Goal: Task Accomplishment & Management: Use online tool/utility

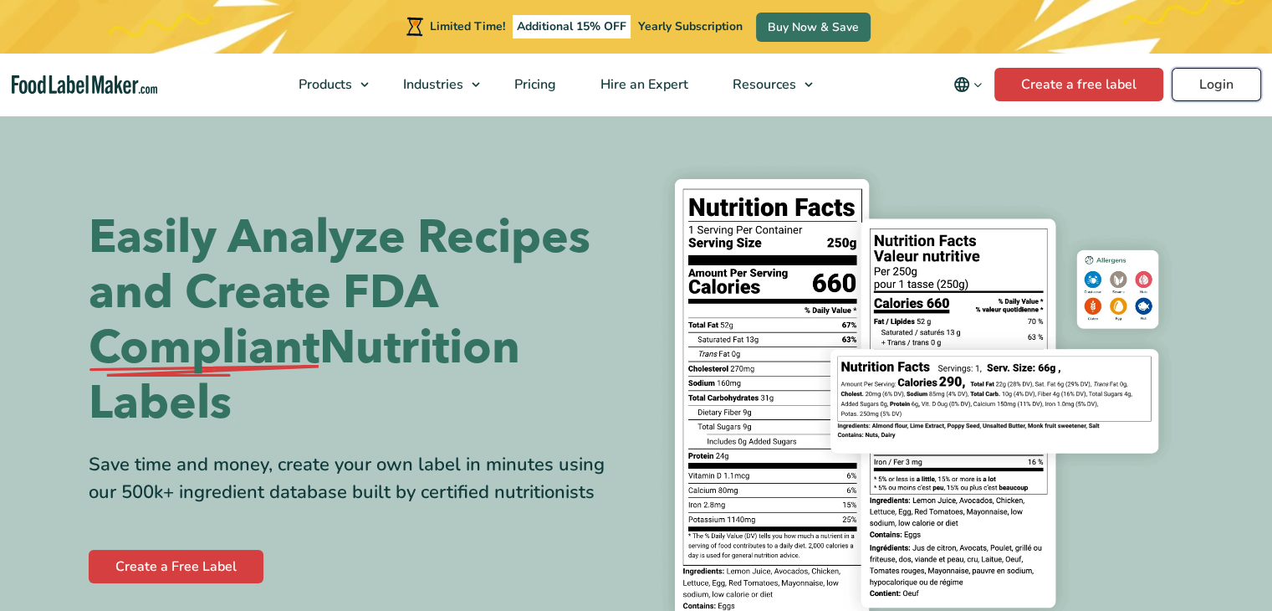
drag, startPoint x: 0, startPoint y: 0, endPoint x: 1231, endPoint y: 74, distance: 1233.5
click at [1231, 74] on link "Login" at bounding box center [1217, 84] width 90 height 33
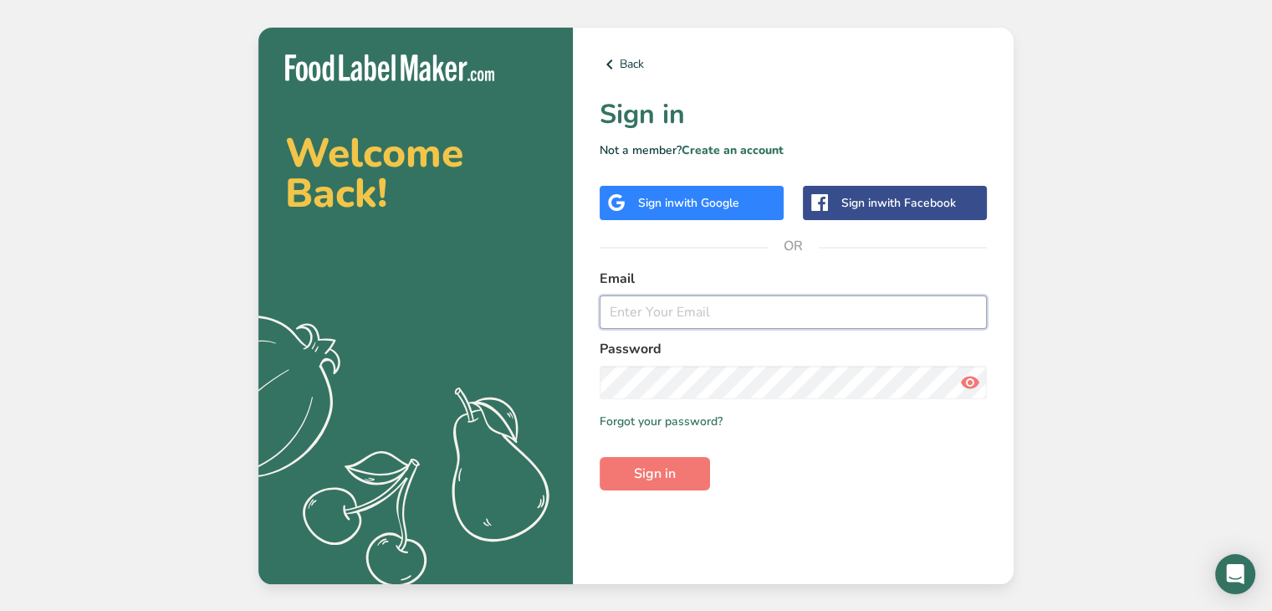
click at [669, 314] on input "email" at bounding box center [793, 311] width 387 height 33
type input "[EMAIL_ADDRESS][DOMAIN_NAME]"
click at [677, 466] on button "Sign in" at bounding box center [655, 473] width 110 height 33
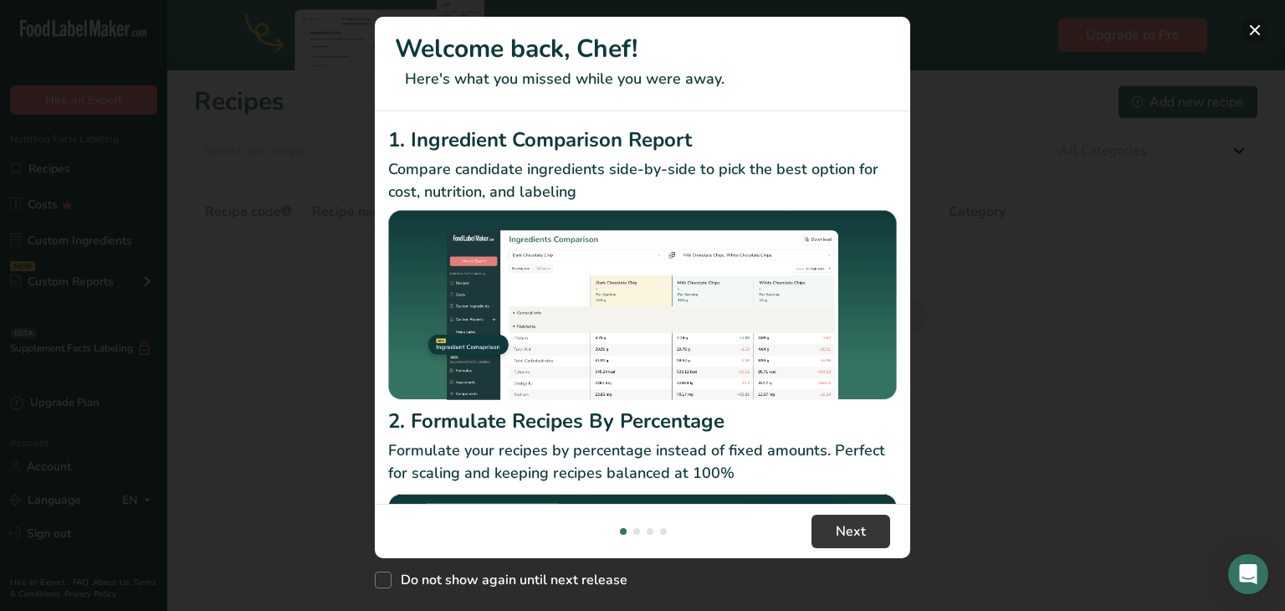
click at [1262, 29] on button "New Features" at bounding box center [1254, 30] width 27 height 27
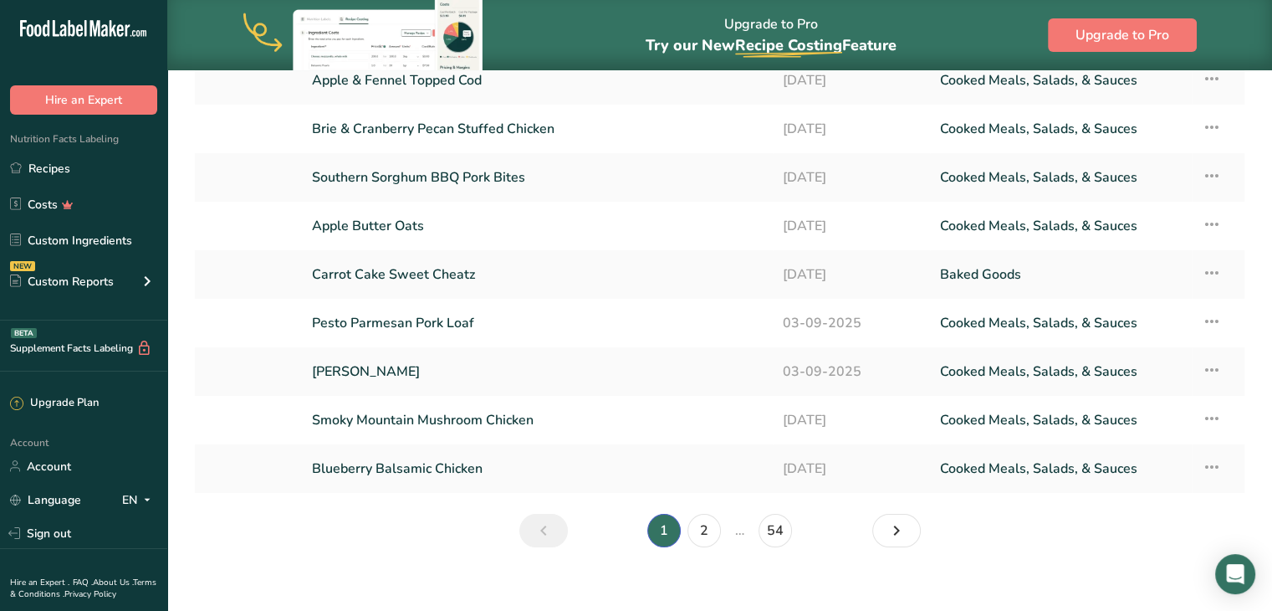
scroll to position [228, 0]
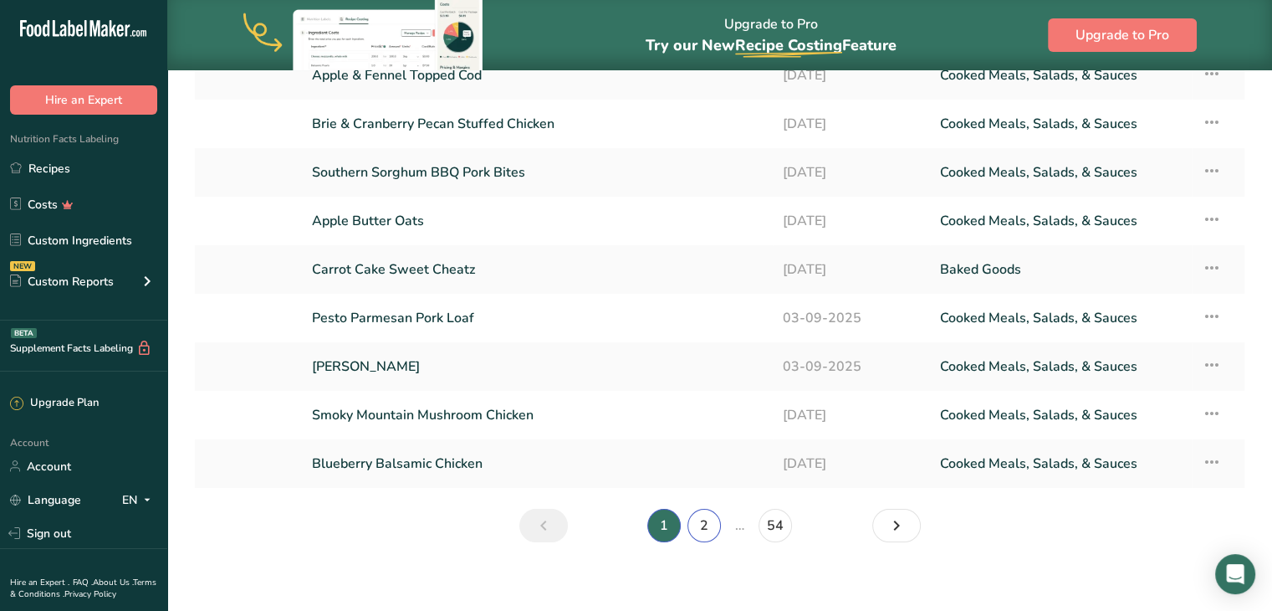
click at [705, 520] on link "2" at bounding box center [704, 525] width 33 height 33
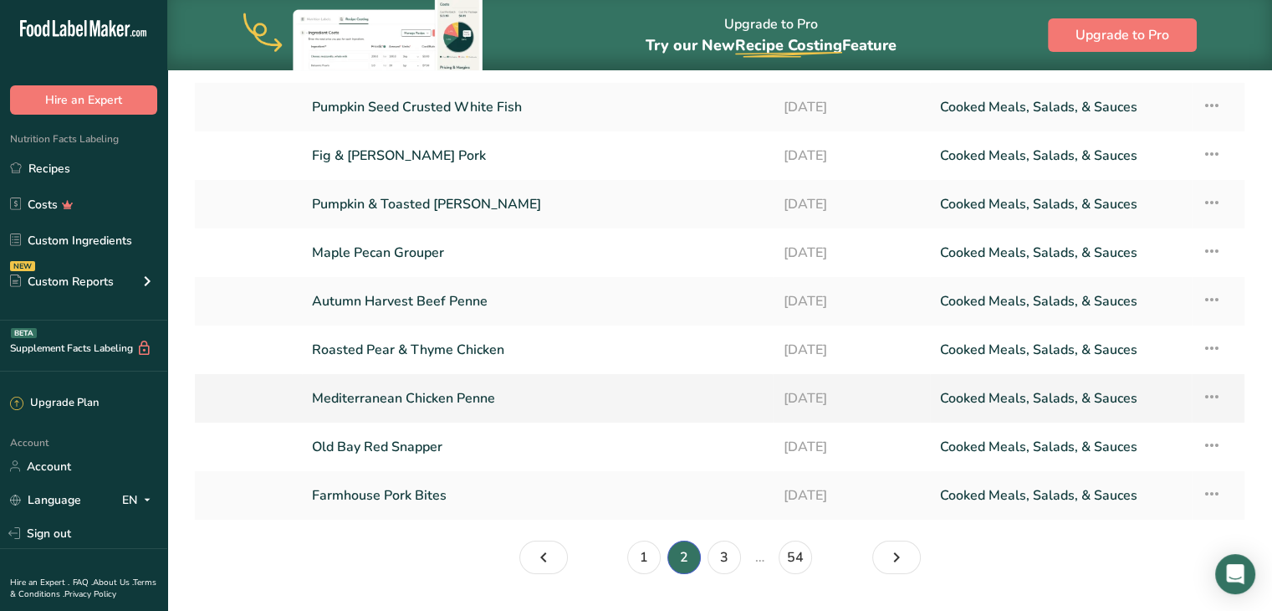
scroll to position [210, 0]
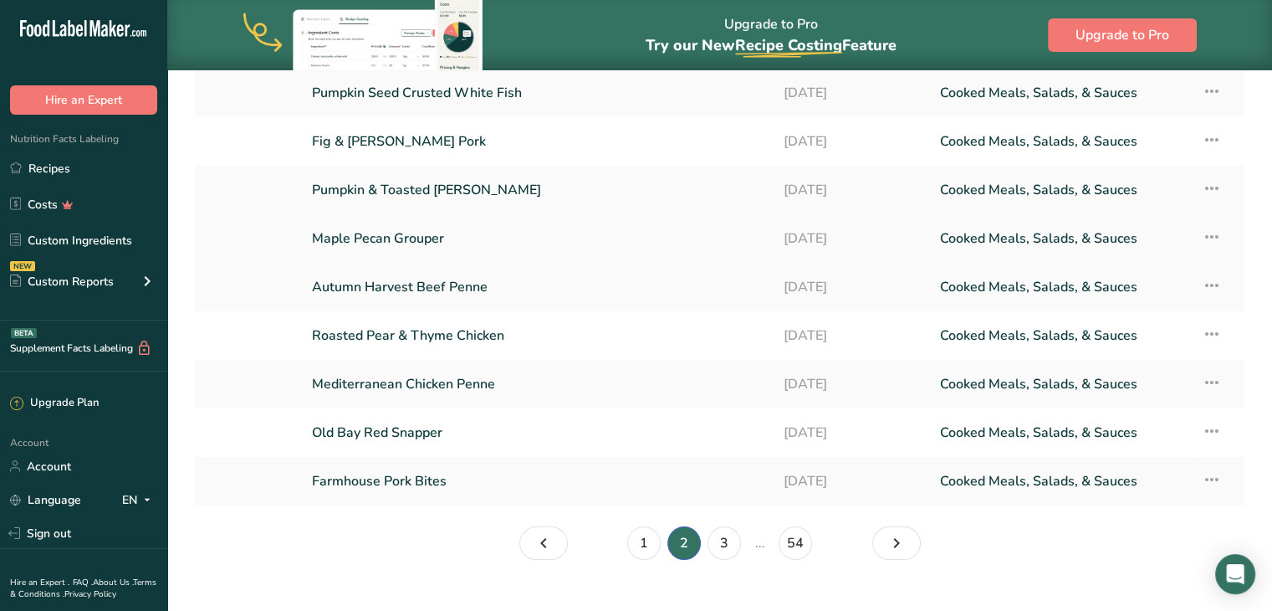
click at [423, 231] on link "Maple Pecan Grouper" at bounding box center [537, 238] width 451 height 35
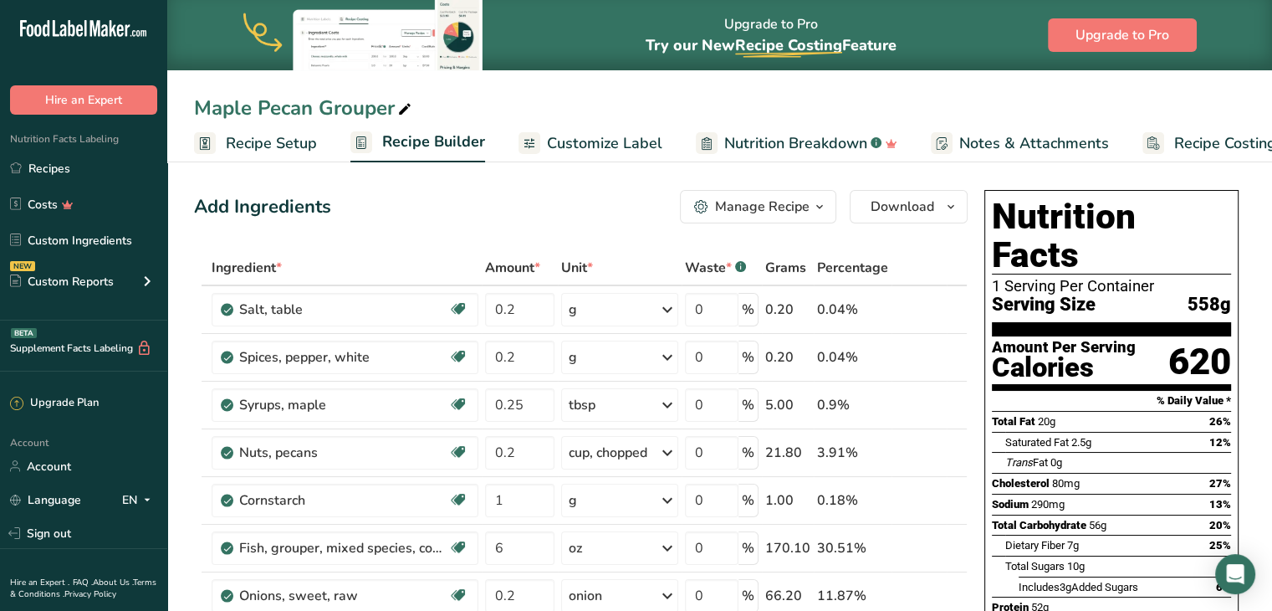
click at [402, 105] on icon at bounding box center [404, 109] width 15 height 23
type input "Maple Pecan Tilapia"
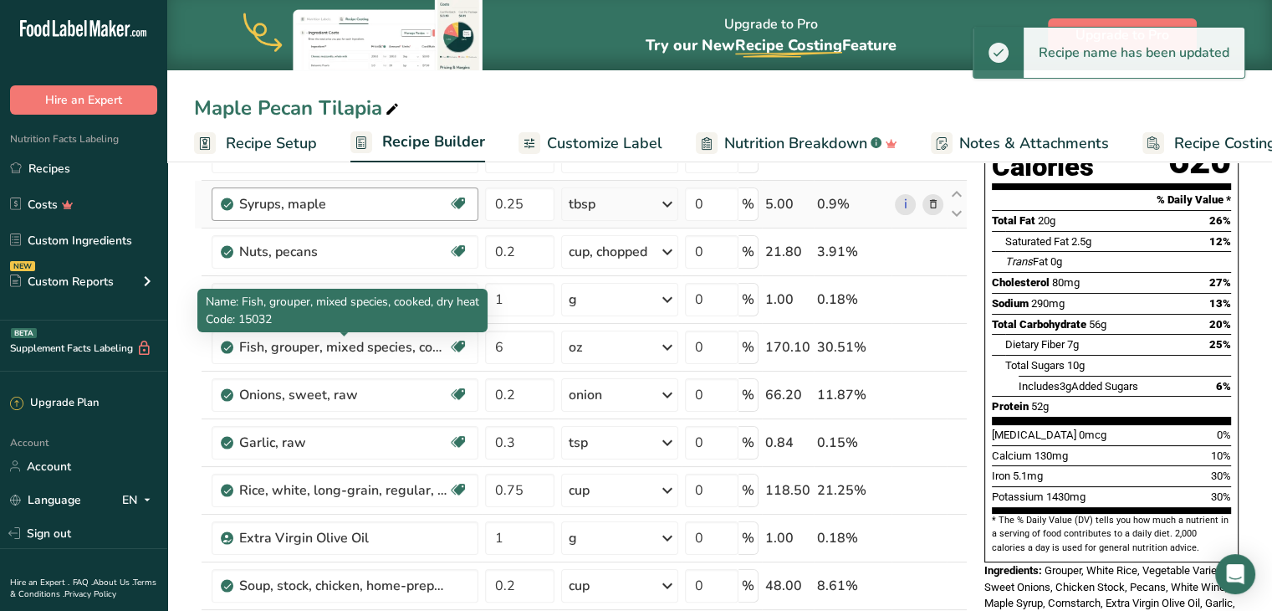
scroll to position [203, 0]
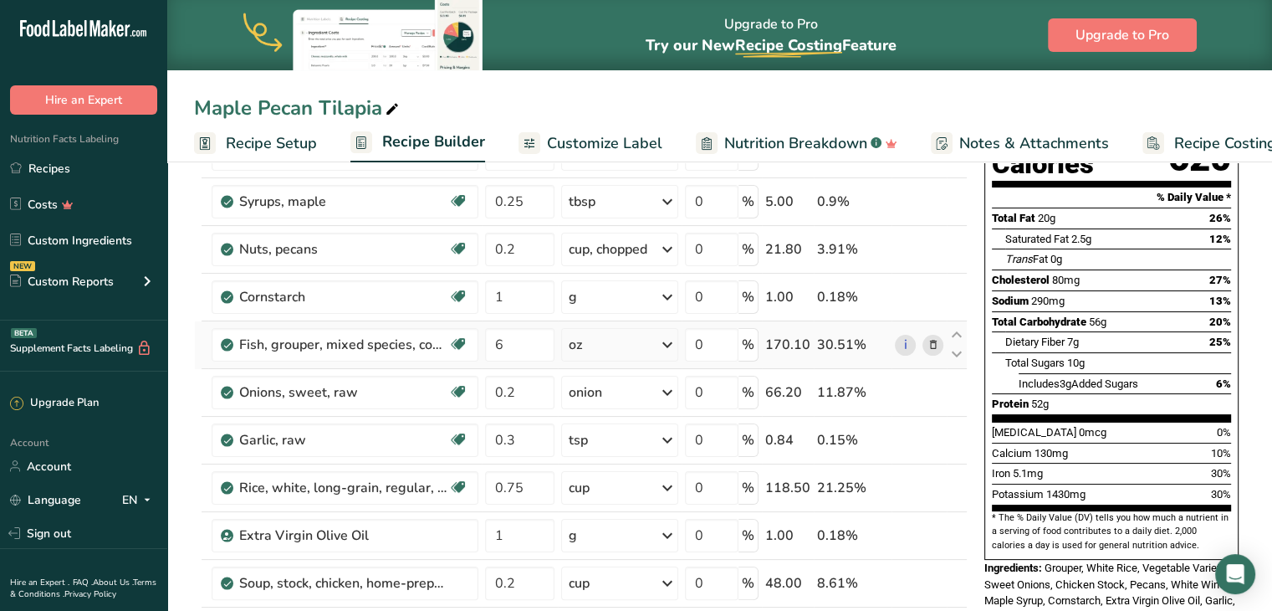
click at [934, 345] on icon at bounding box center [933, 345] width 12 height 18
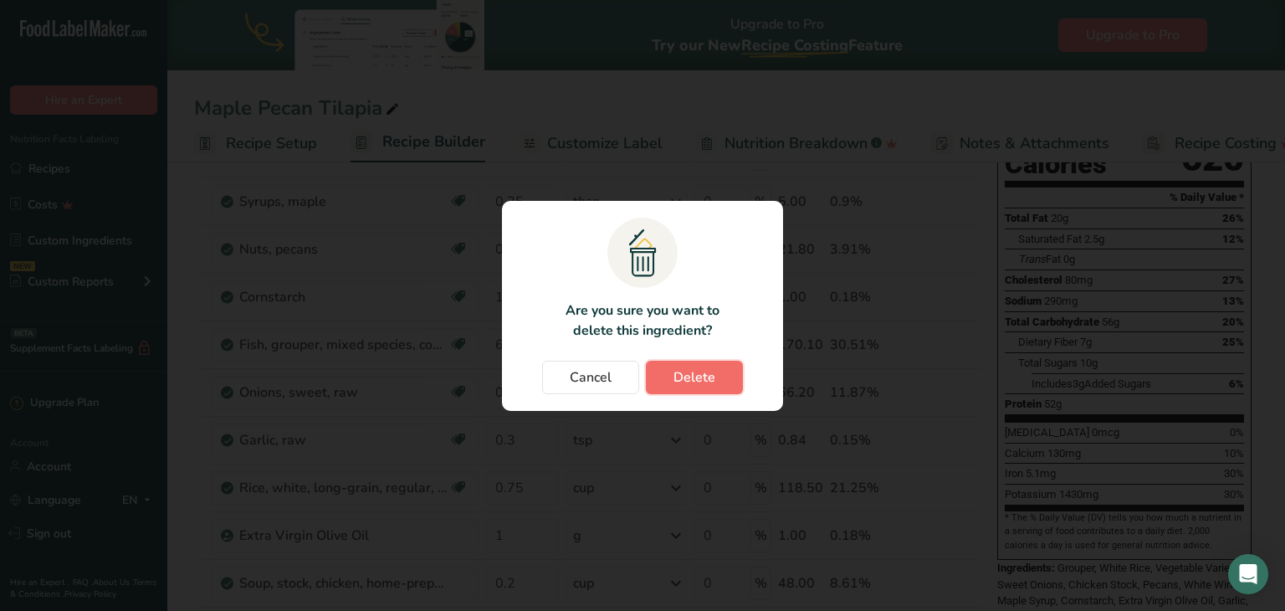
click at [703, 363] on button "Delete" at bounding box center [694, 377] width 97 height 33
type input "0.2"
type input "0.3"
type input "0.75"
type input "1"
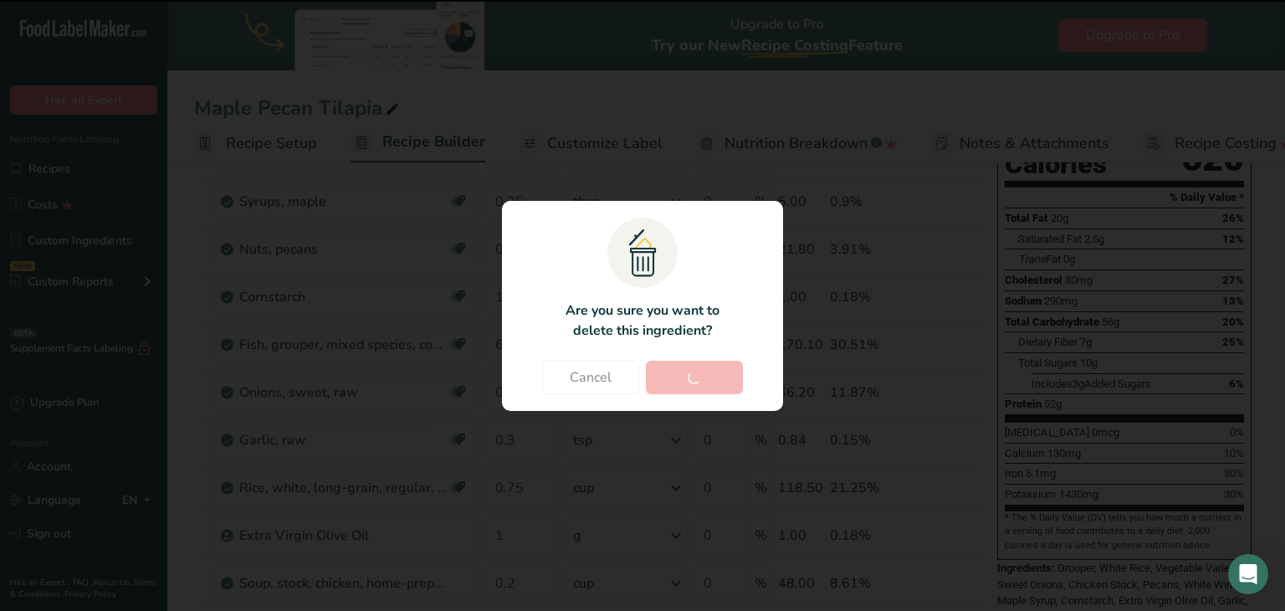
type input "0.2"
type input "0.1"
type input "1.5"
type input "0.25"
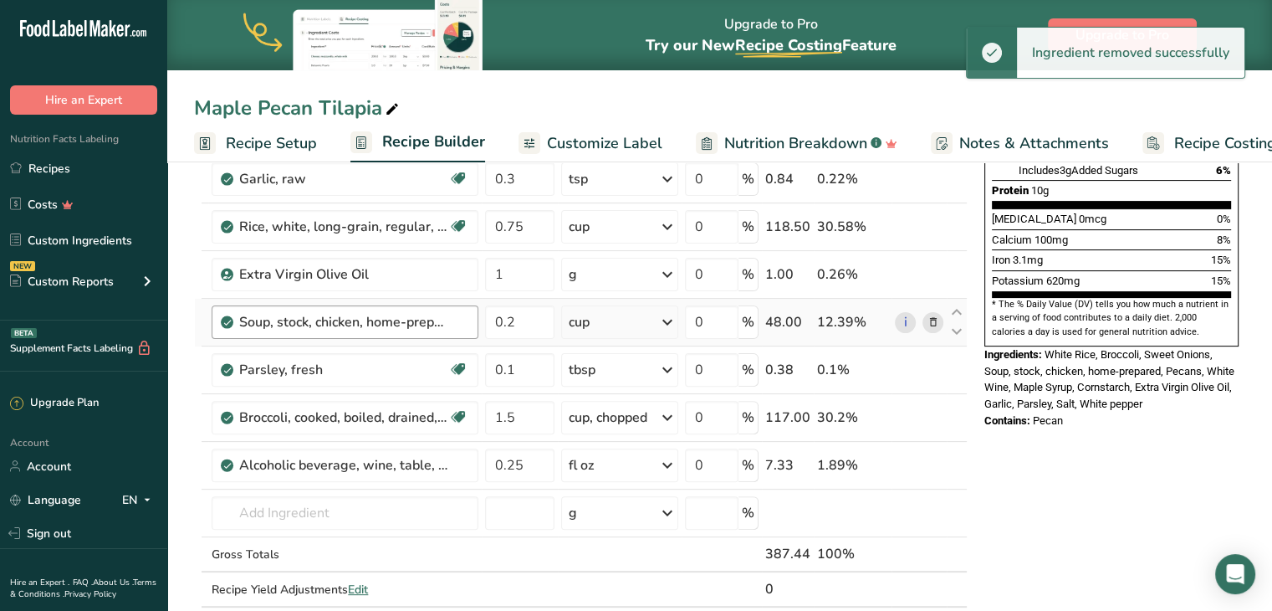
scroll to position [417, 0]
click at [376, 513] on input "text" at bounding box center [345, 511] width 267 height 33
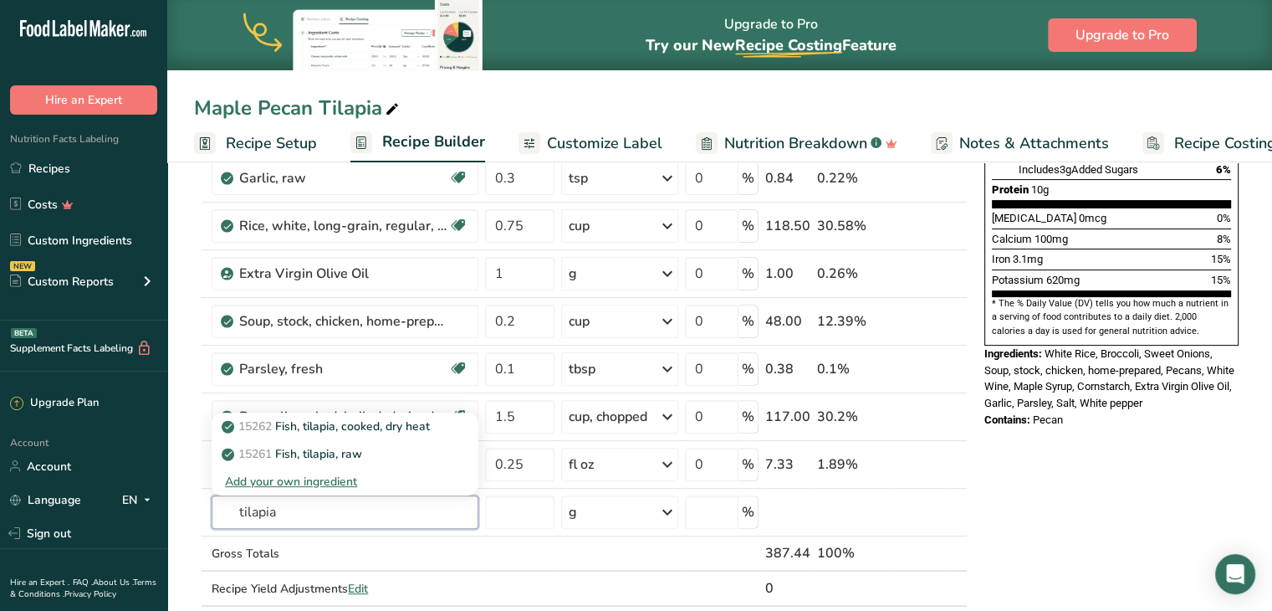
type input "tilapia"
click at [371, 420] on p "15262 Fish, tilapia, cooked, dry heat" at bounding box center [327, 426] width 205 height 18
type input "Fish, tilapia, cooked, dry heat"
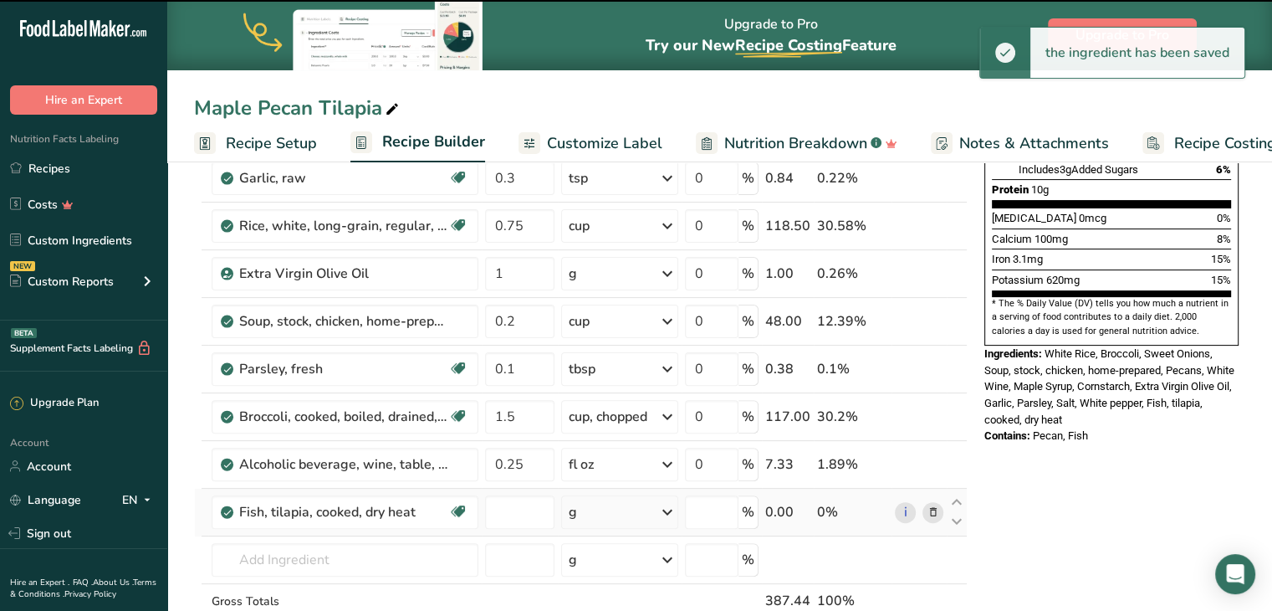
type input "0"
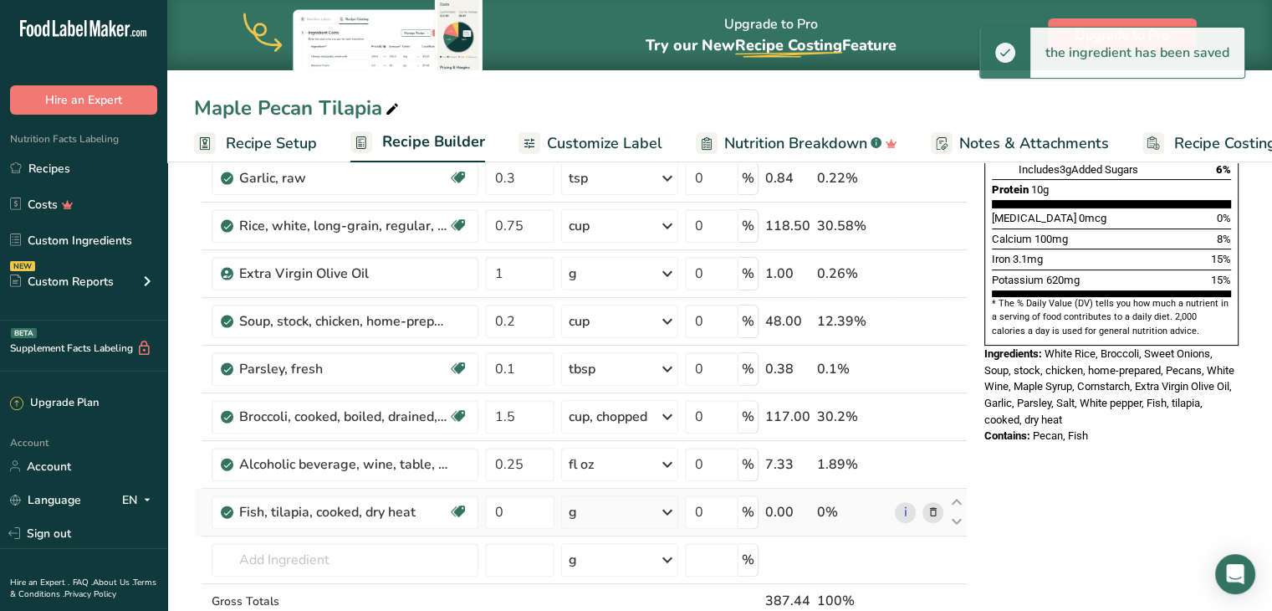
click at [617, 504] on div "g" at bounding box center [619, 511] width 117 height 33
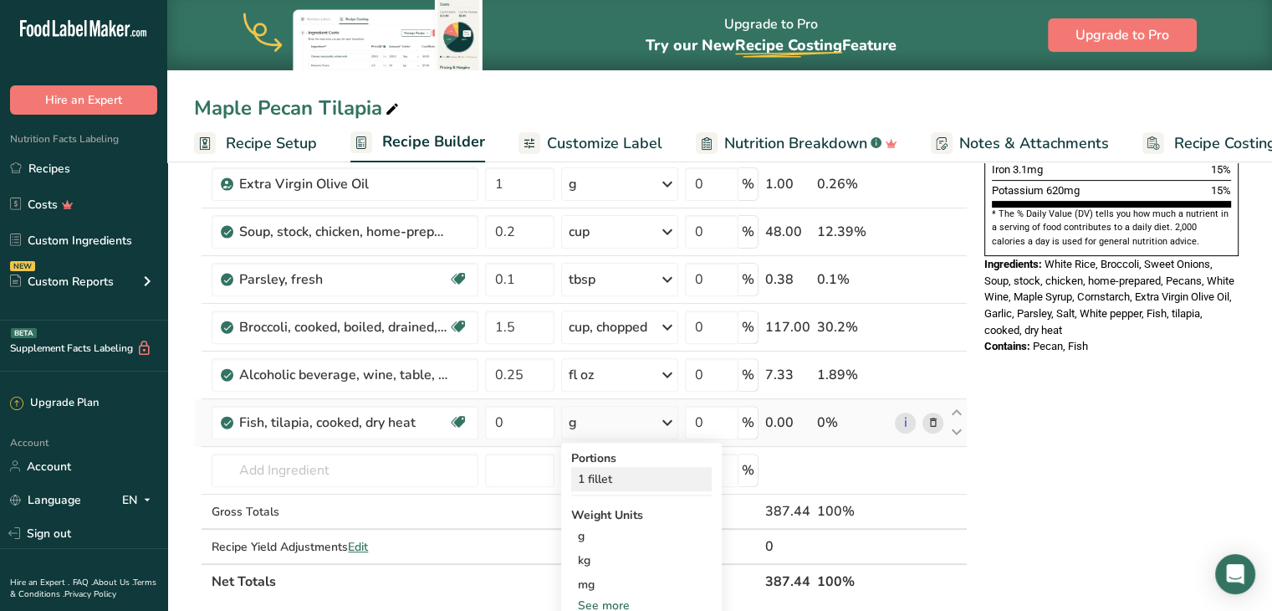
scroll to position [508, 0]
click at [610, 600] on div "See more" at bounding box center [641, 605] width 141 height 18
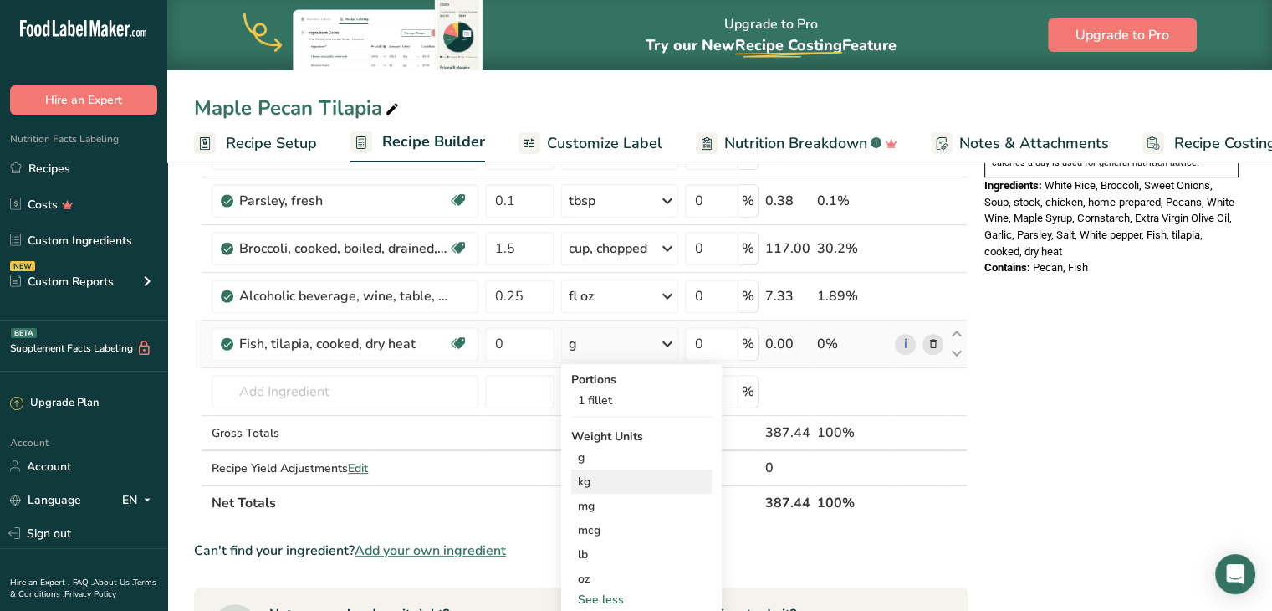
scroll to position [588, 0]
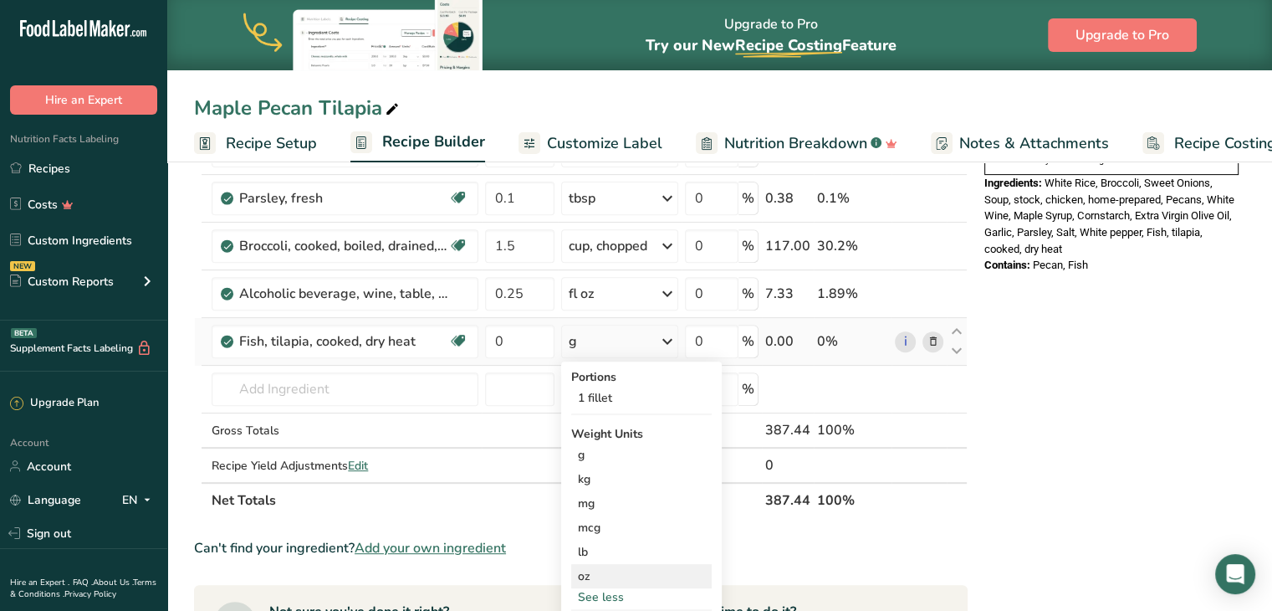
click at [607, 564] on div "oz" at bounding box center [641, 576] width 141 height 24
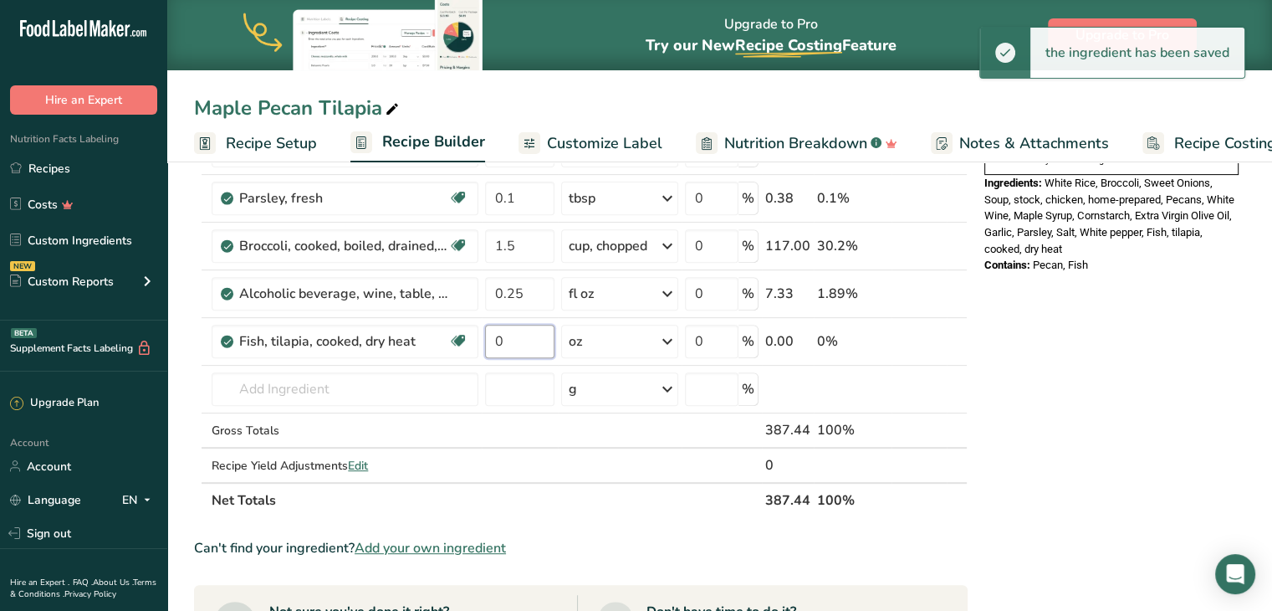
click at [517, 331] on input "0" at bounding box center [519, 341] width 69 height 33
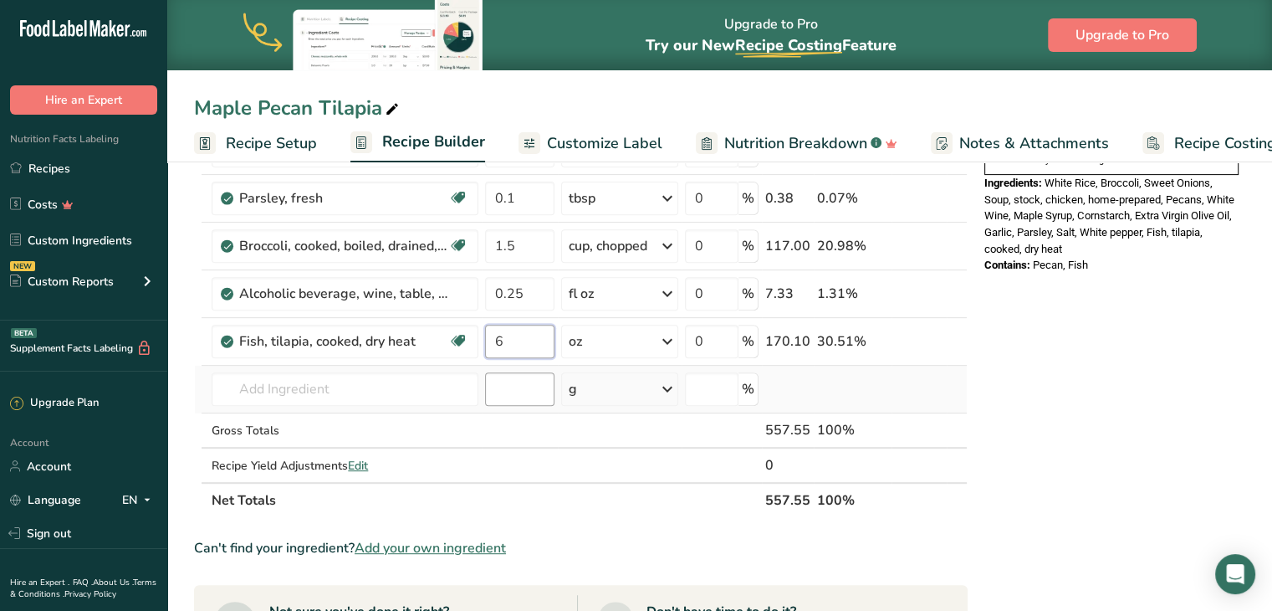
type input "6"
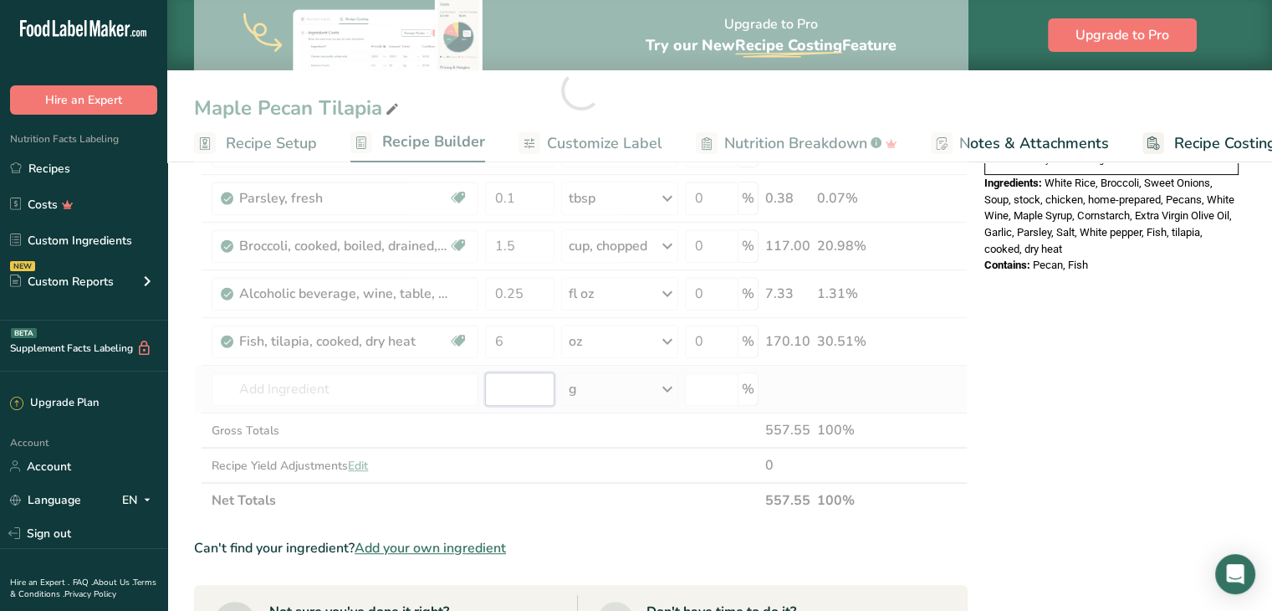
click at [522, 386] on div "Ingredient * Amount * Unit * Waste * .a-a{fill:#347362;}.b-a{fill:#fff;} Grams …" at bounding box center [581, 90] width 774 height 856
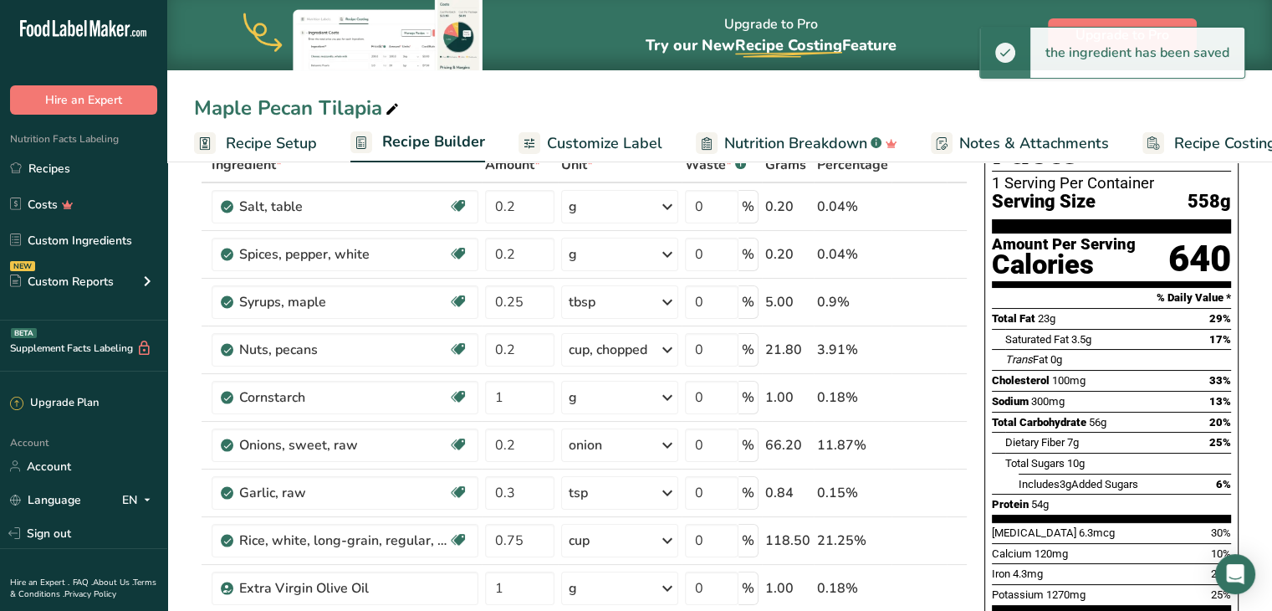
scroll to position [13, 0]
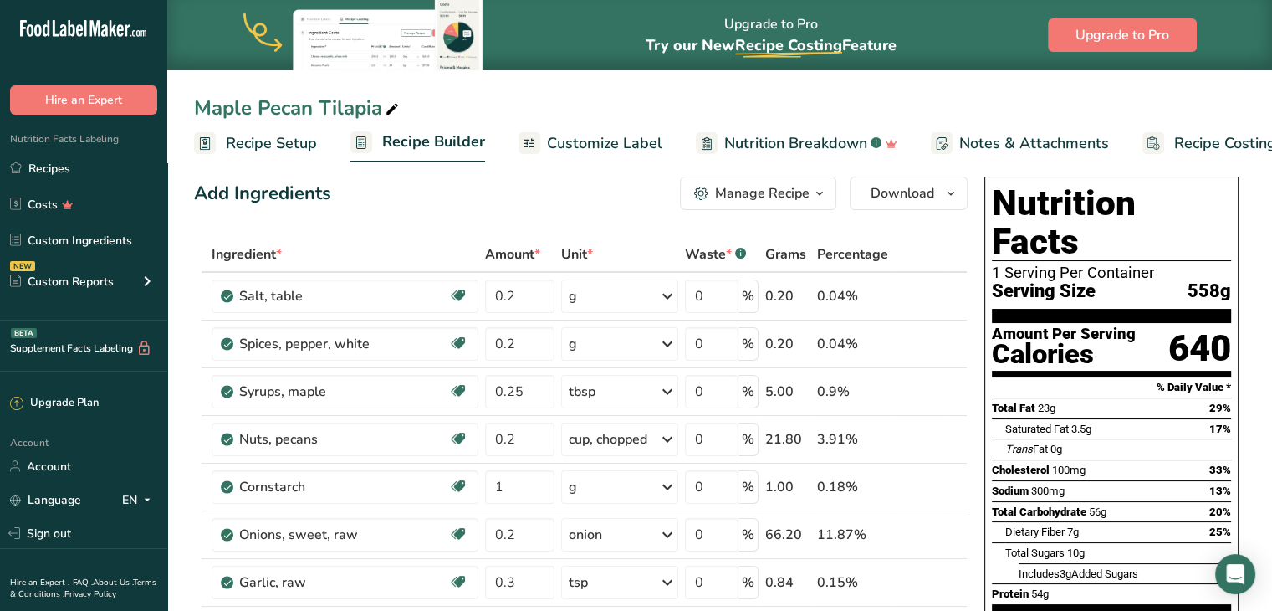
click at [600, 142] on span "Customize Label" at bounding box center [604, 143] width 115 height 23
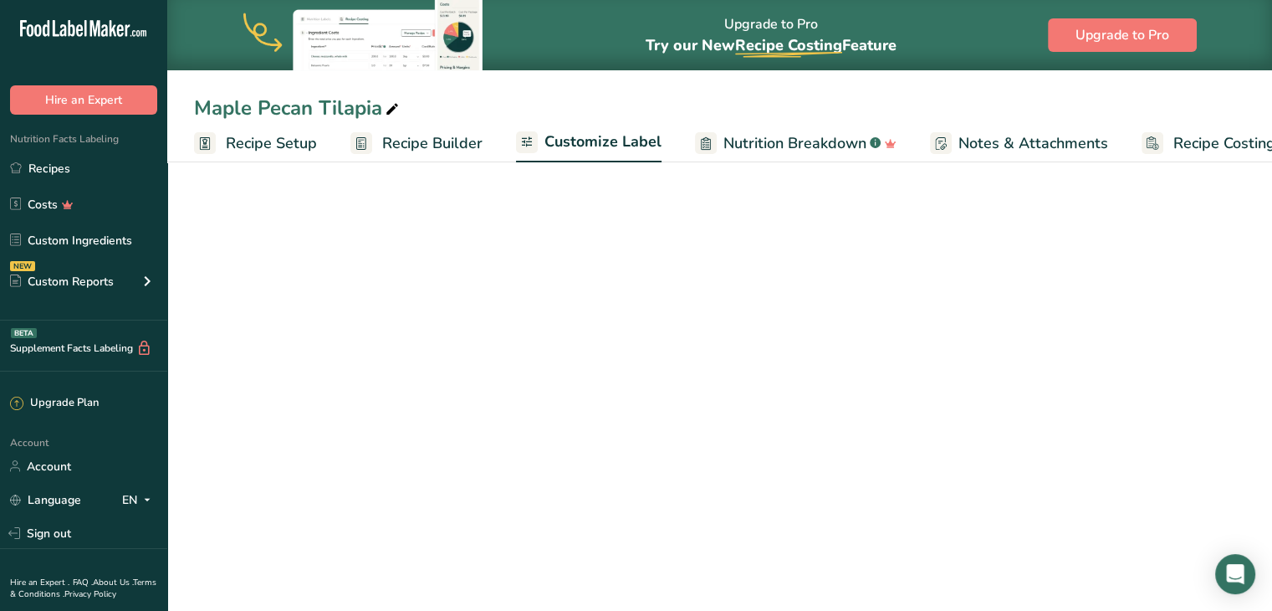
scroll to position [0, 46]
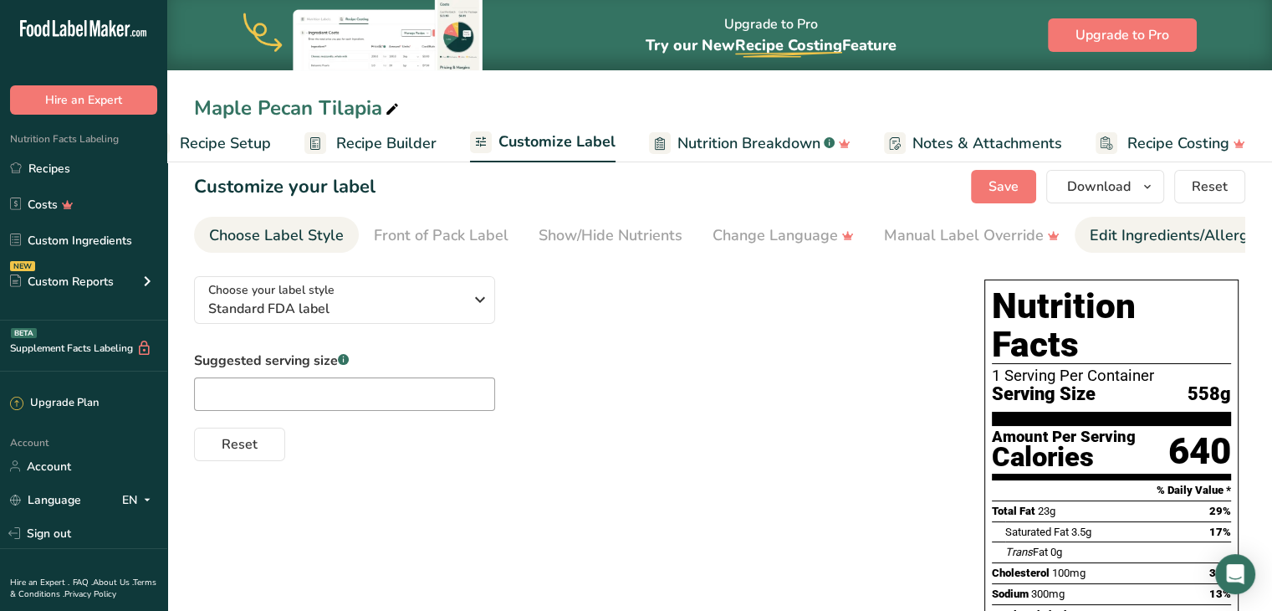
click at [1117, 232] on div "Edit Ingredients/Allergens List" at bounding box center [1196, 235] width 212 height 23
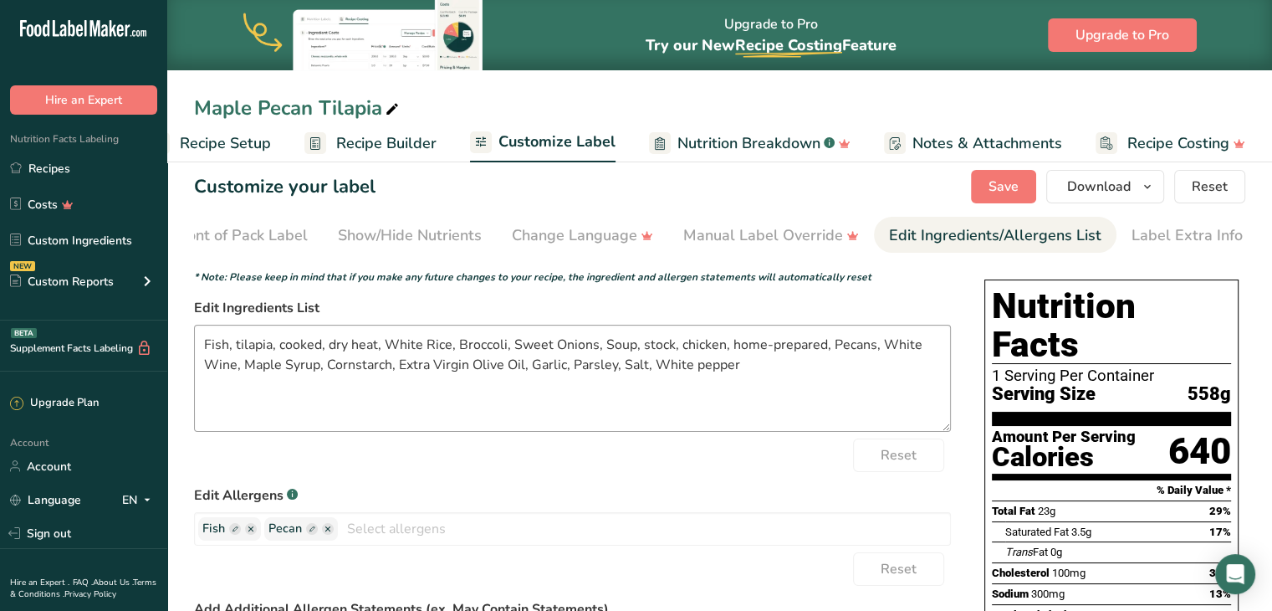
scroll to position [0, 204]
click at [375, 343] on textarea "Fish, tilapia, cooked, dry heat, White Rice, Broccoli, Sweet Onions, Soup, stoc…" at bounding box center [572, 378] width 757 height 107
click at [370, 345] on textarea "Tilapia, White Rice, Broccoli, Sweet Onions, Soup, stock, chicken, home-prepare…" at bounding box center [572, 378] width 757 height 107
click at [744, 349] on textarea "Tilapia, White Rice, Vegetable Variety, Sweet Onions, Soup, stock, chicken, hom…" at bounding box center [572, 378] width 757 height 107
click at [471, 366] on textarea "Tilapia, White Rice, Vegetable Variety, Sweet Onions, Chicken Stock, Pecans, Wh…" at bounding box center [572, 378] width 757 height 107
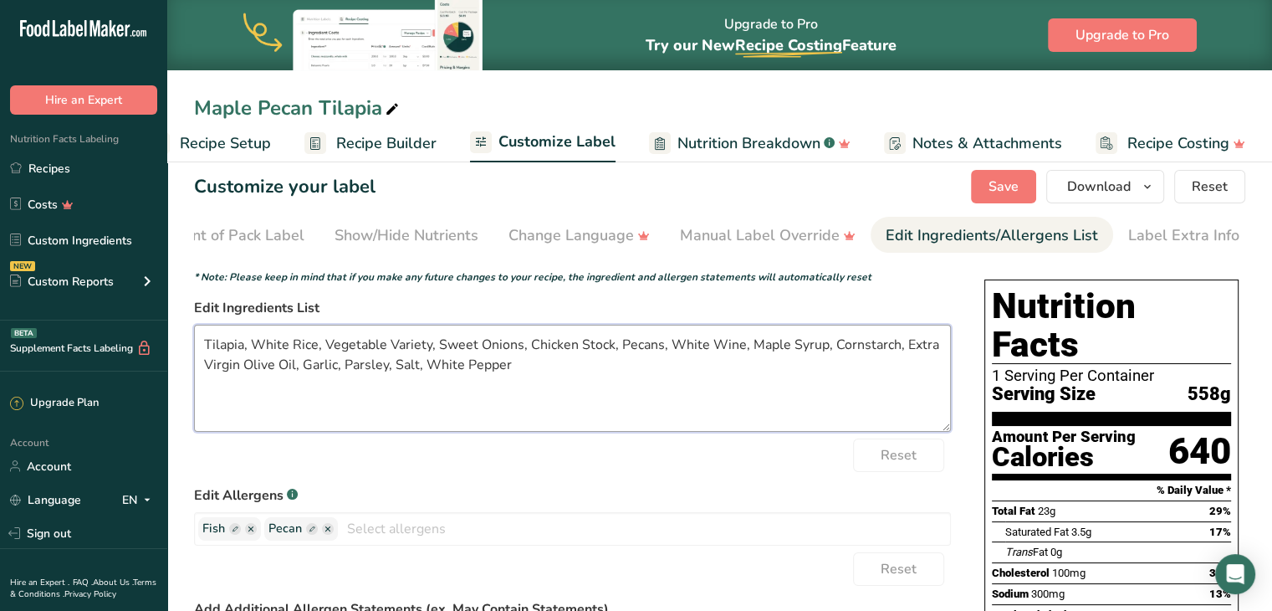
click at [596, 366] on textarea "Tilapia, White Rice, Vegetable Variety, Sweet Onions, Chicken Stock, Pecans, Wh…" at bounding box center [572, 378] width 757 height 107
type textarea "Tilapia, White Rice, Vegetable Variety, Sweet Onions, Chicken Stock, Pecans, Wh…"
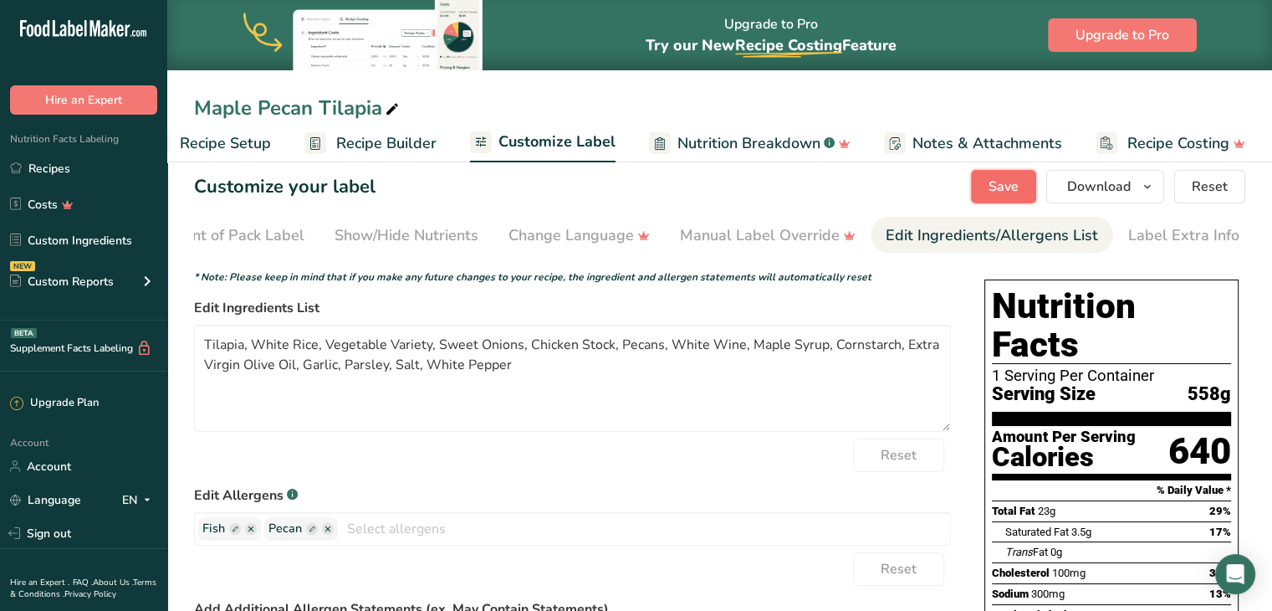
click at [1015, 191] on span "Save" at bounding box center [1004, 186] width 30 height 20
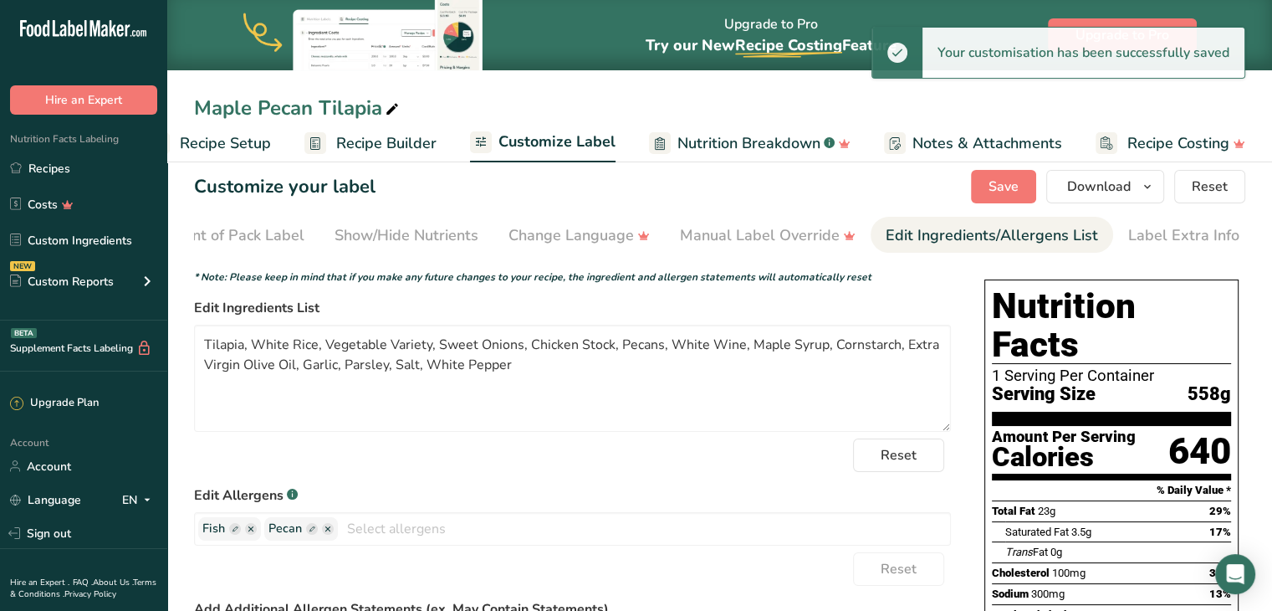
click at [412, 146] on span "Recipe Builder" at bounding box center [386, 143] width 100 height 23
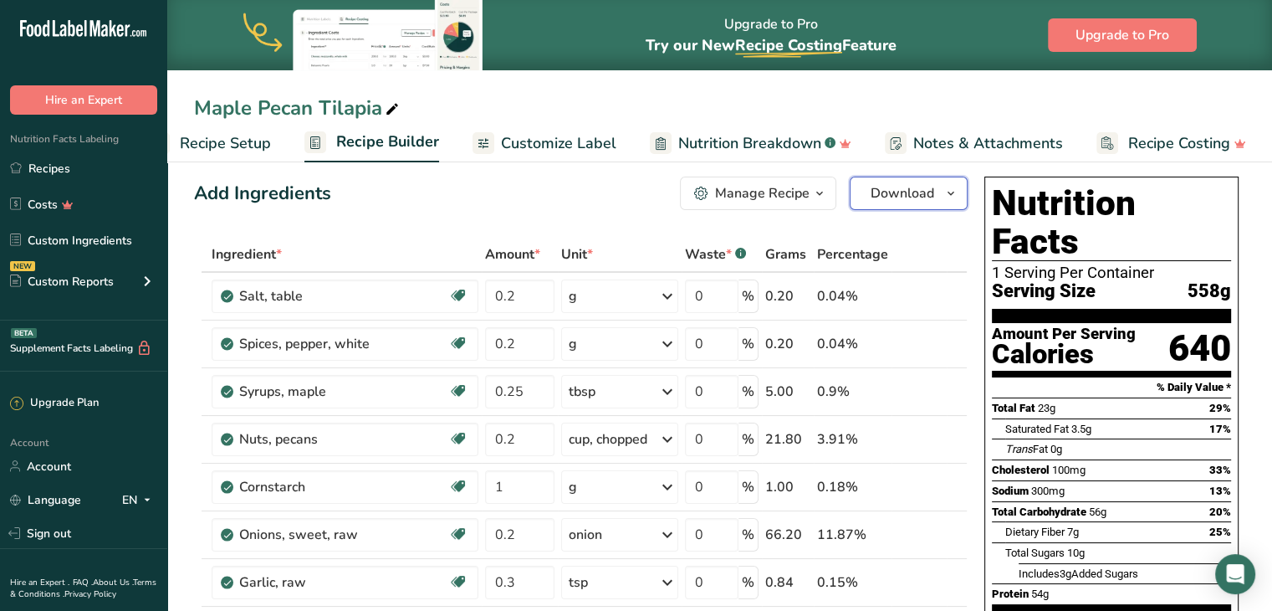
click at [941, 201] on span "button" at bounding box center [951, 193] width 20 height 20
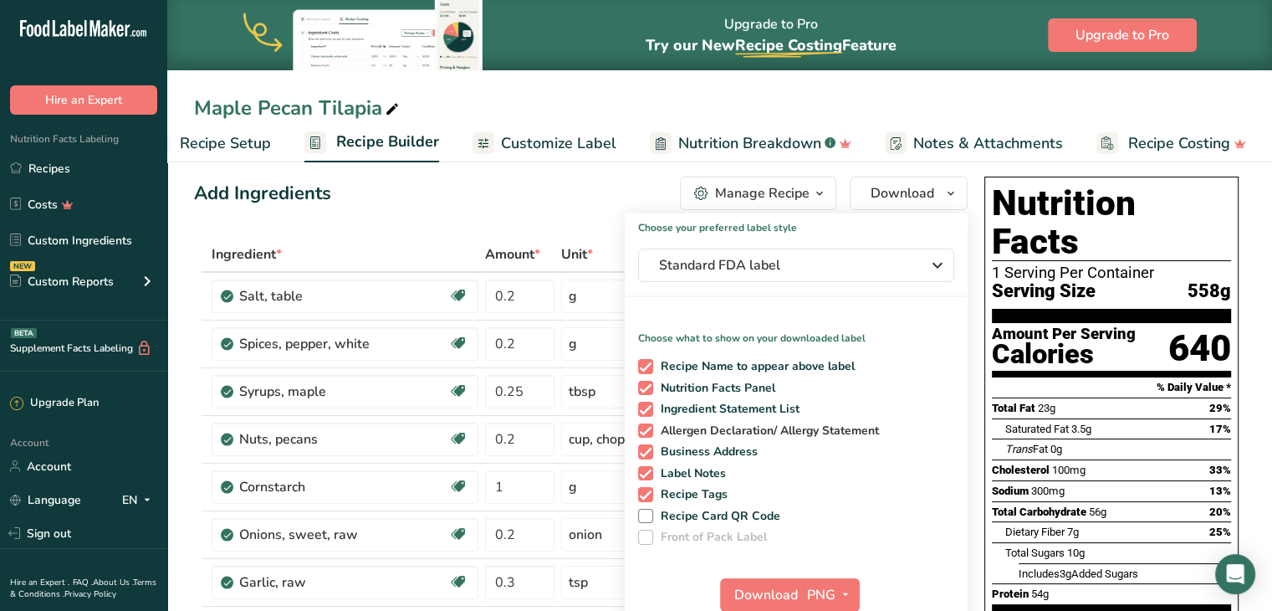
click at [646, 430] on span at bounding box center [645, 430] width 15 height 15
click at [646, 430] on input "Allergen Declaration/ Allergy Statement" at bounding box center [643, 430] width 11 height 11
checkbox input "false"
click at [646, 453] on span at bounding box center [645, 451] width 15 height 15
click at [646, 453] on input "Business Address" at bounding box center [643, 451] width 11 height 11
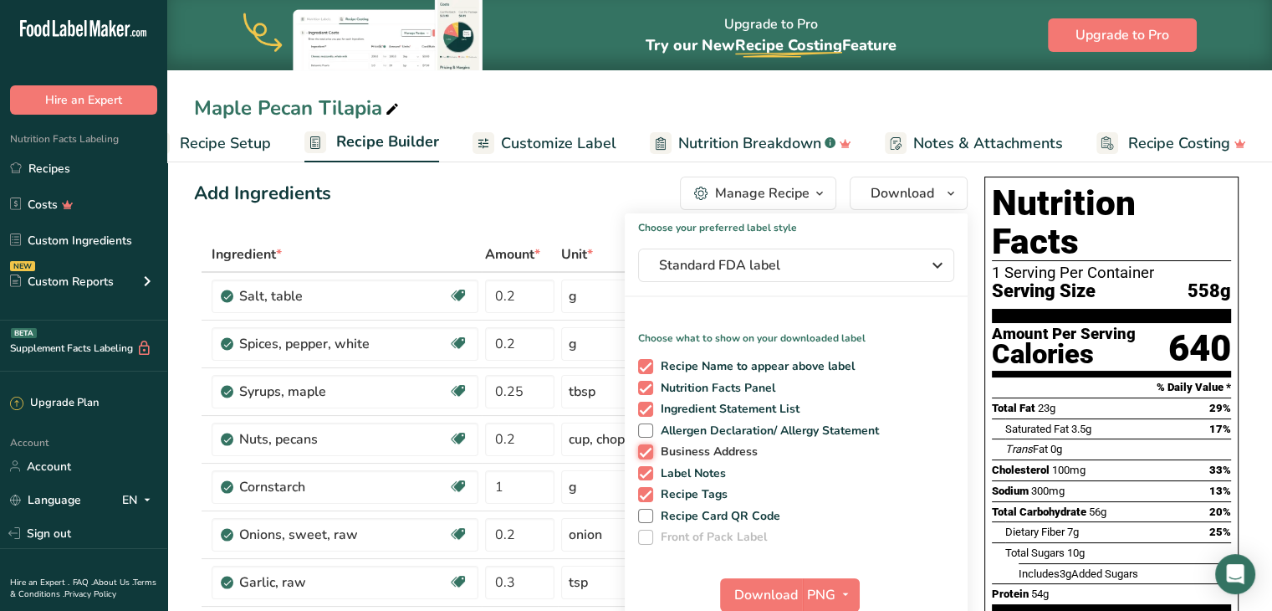
checkbox input "false"
click at [647, 469] on span at bounding box center [645, 473] width 15 height 15
click at [647, 469] on input "Label Notes" at bounding box center [643, 473] width 11 height 11
checkbox input "false"
click at [647, 493] on span at bounding box center [645, 494] width 15 height 15
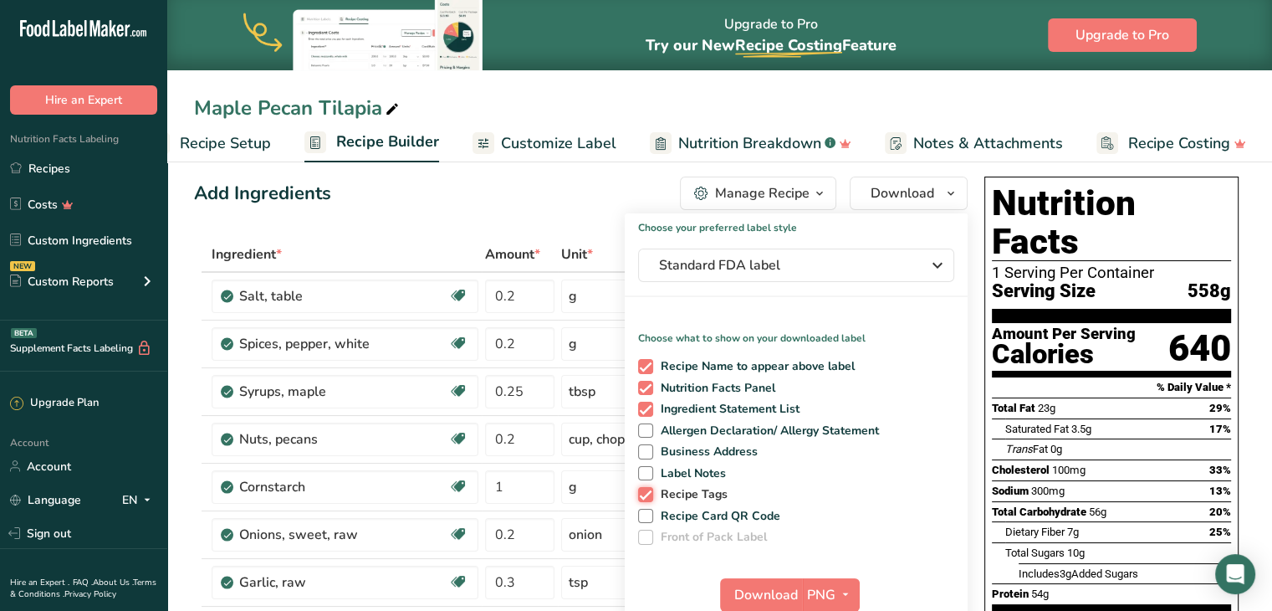
click at [647, 493] on input "Recipe Tags" at bounding box center [643, 493] width 11 height 11
checkbox input "false"
click at [780, 578] on button "Download" at bounding box center [761, 594] width 82 height 33
click at [764, 269] on span "Standard FDA label" at bounding box center [784, 265] width 251 height 20
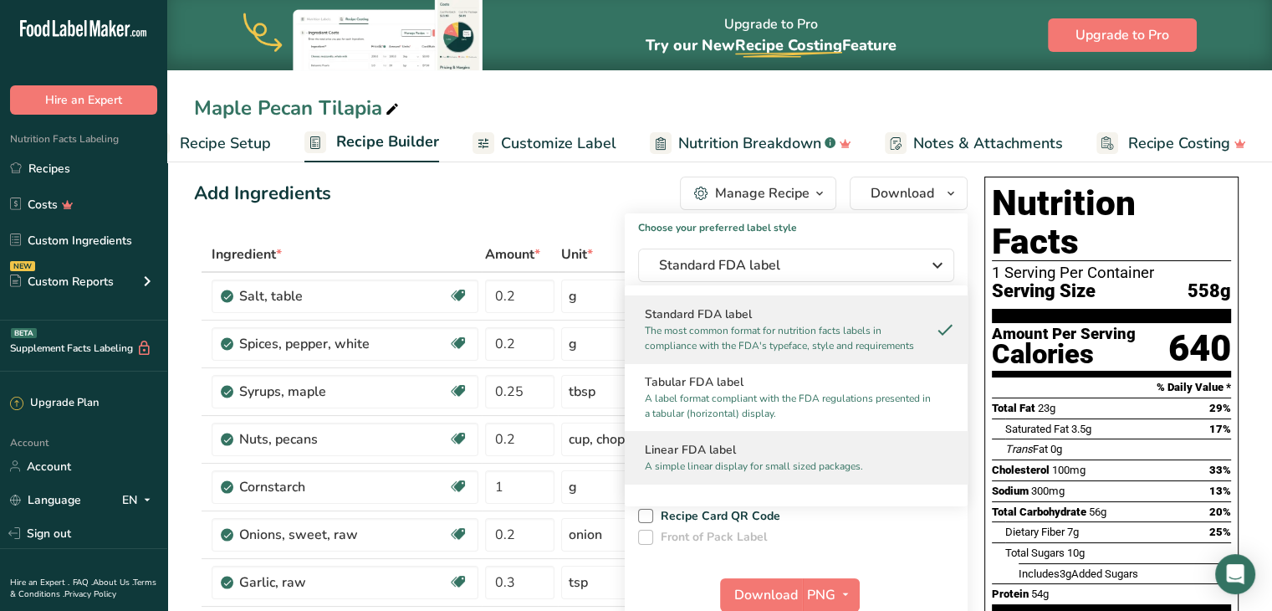
click at [724, 444] on h2 "Linear FDA label" at bounding box center [796, 450] width 303 height 18
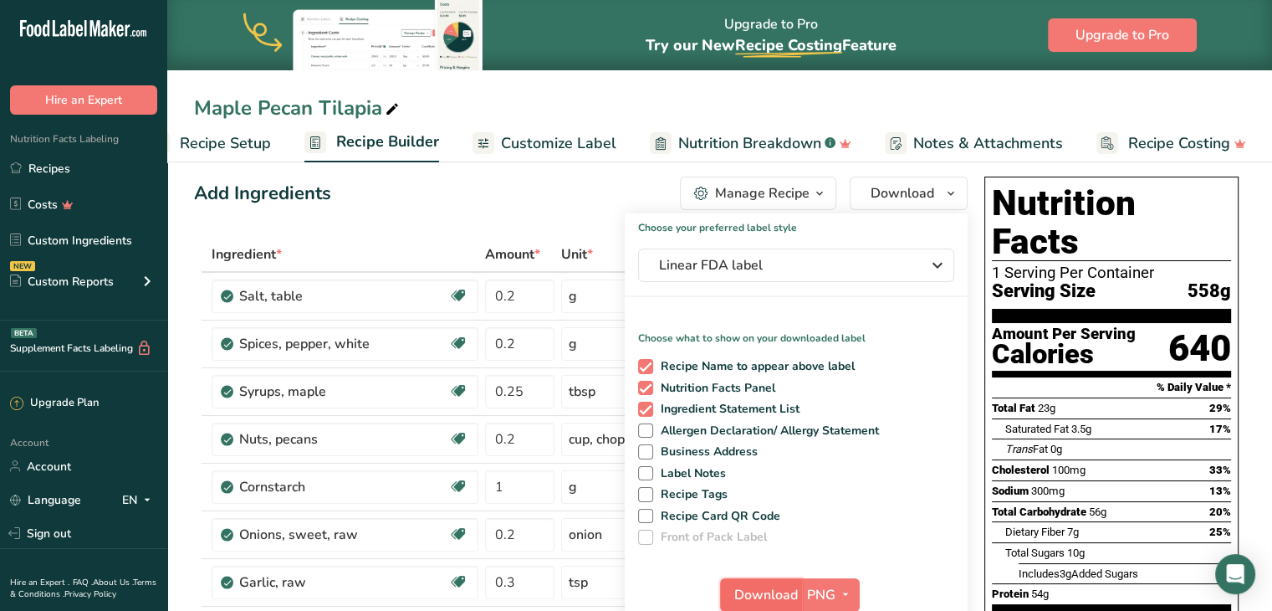
click at [760, 586] on span "Download" at bounding box center [766, 595] width 64 height 20
